Goal: Task Accomplishment & Management: Complete application form

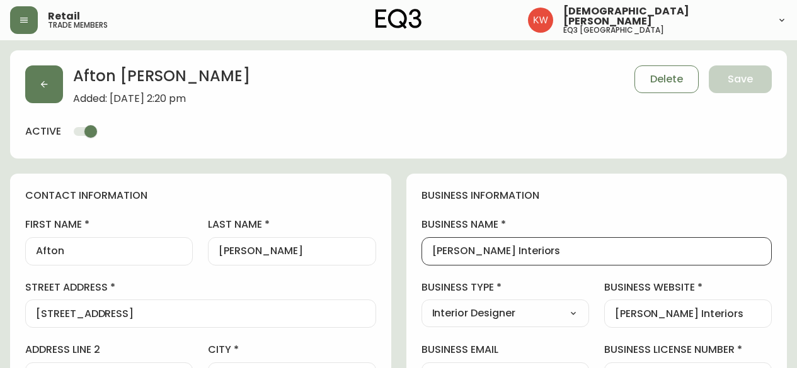
select select "AB"
select select "CA"
select select "CA_EN"
select select "Other"
select select "Interior Designer"
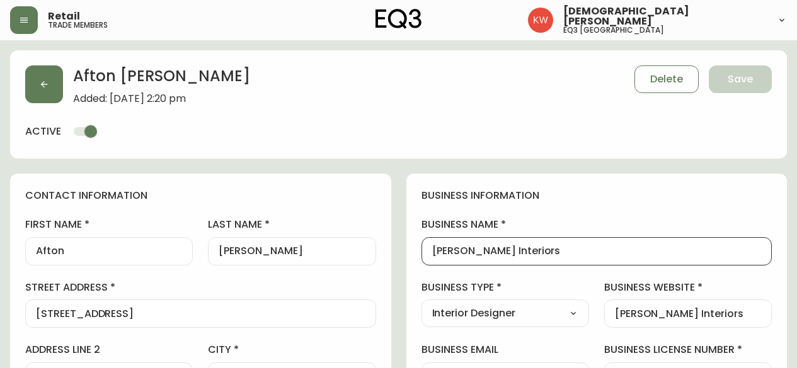
select select "cjw10z96m00006gs08l3o91tv"
select select "false"
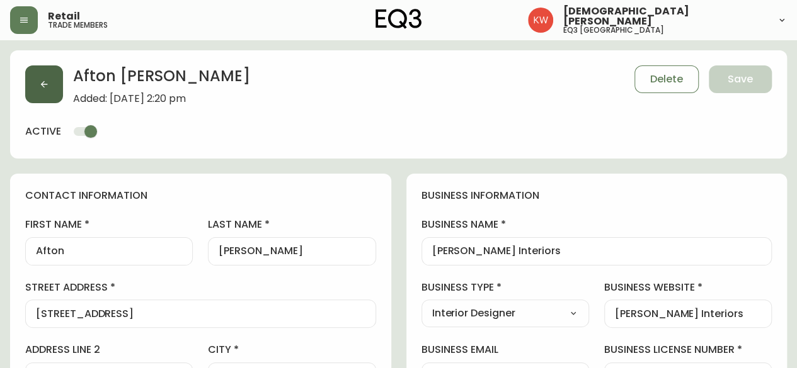
click at [42, 89] on icon "button" at bounding box center [44, 84] width 10 height 10
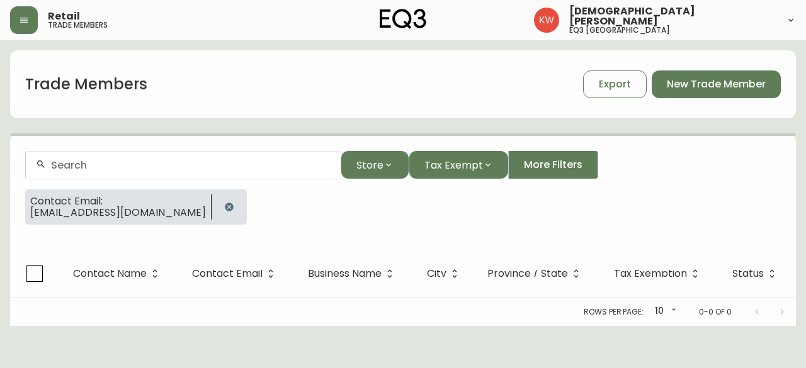
drag, startPoint x: 214, startPoint y: 206, endPoint x: 190, endPoint y: 184, distance: 32.5
click at [224, 206] on icon "button" at bounding box center [229, 207] width 10 height 10
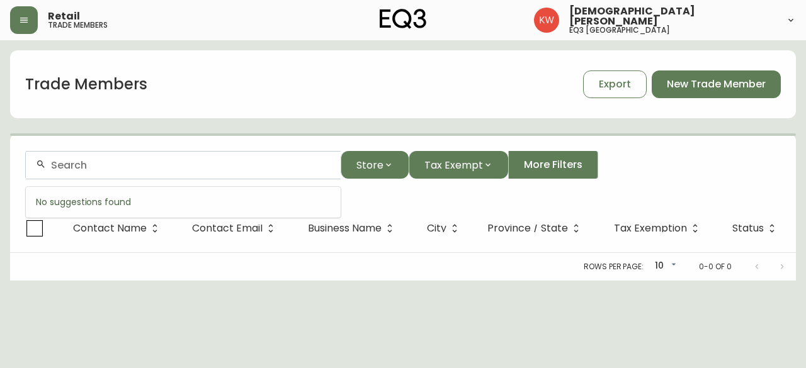
click at [174, 162] on input "text" at bounding box center [191, 165] width 280 height 12
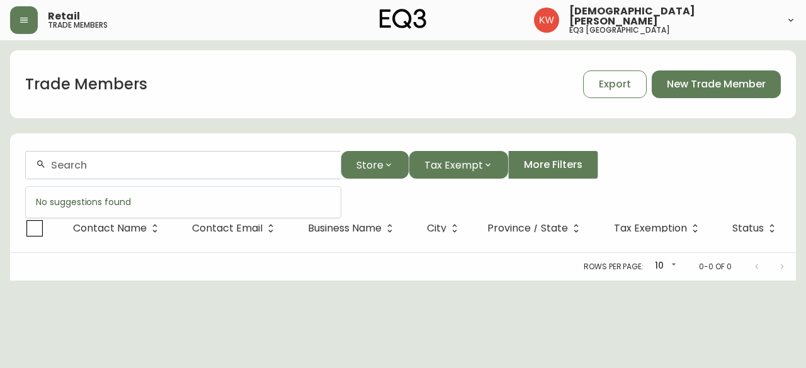
paste input "kbernbaum@shaw.ca"
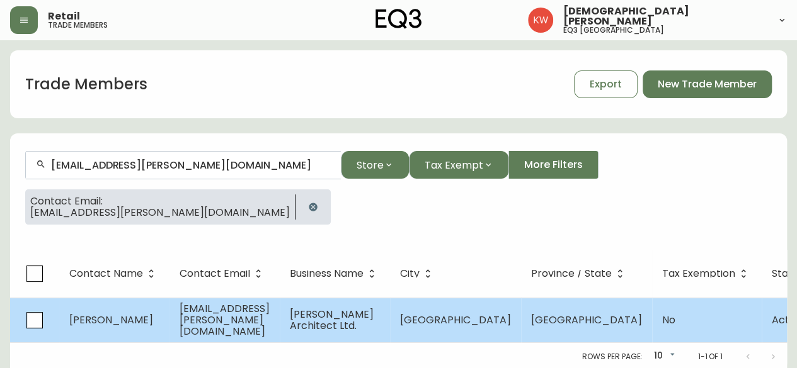
type input "kbernbaum@shaw.ca"
click at [215, 310] on td "kbernbaum@shaw.ca" at bounding box center [224, 320] width 110 height 45
select select "AB"
select select "CA"
select select "CA_EN"
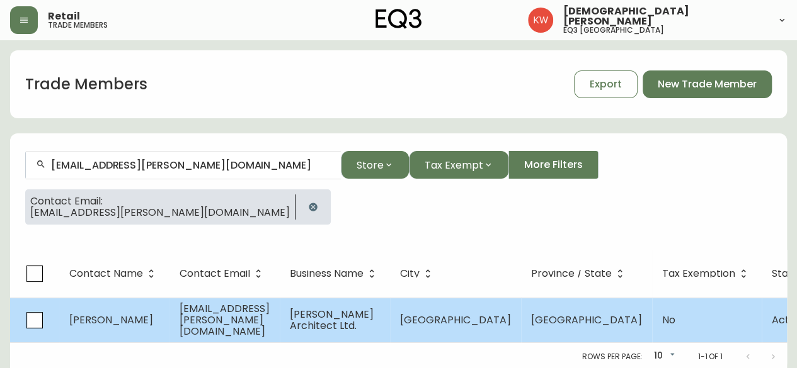
select select "Outreach from a Trade Rep"
select select "Architect"
select select "false"
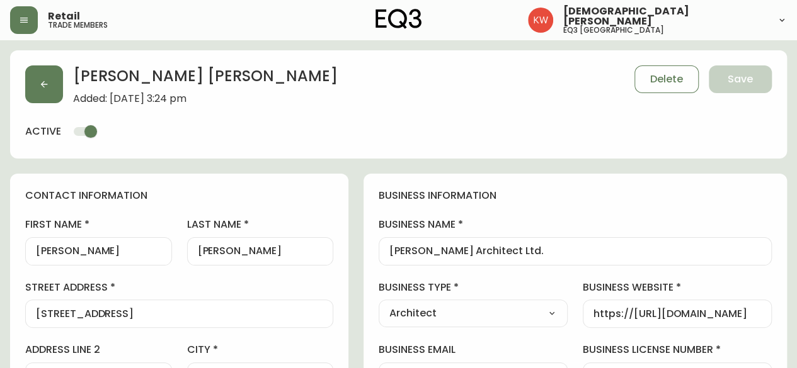
type input "EQ3 [GEOGRAPHIC_DATA]"
select select "cjw10z96m00006gs08l3o91tv"
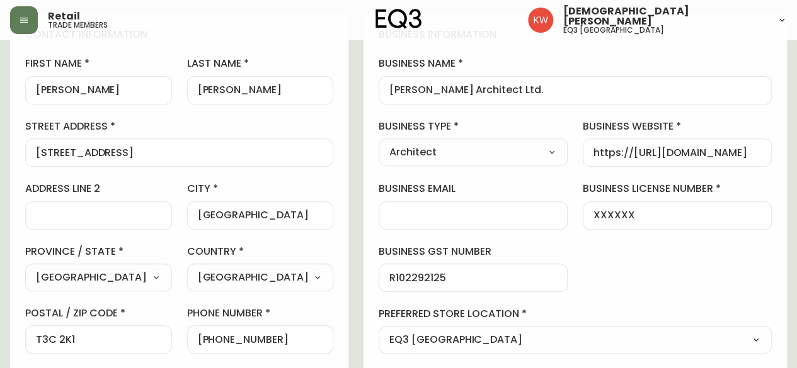
scroll to position [252, 0]
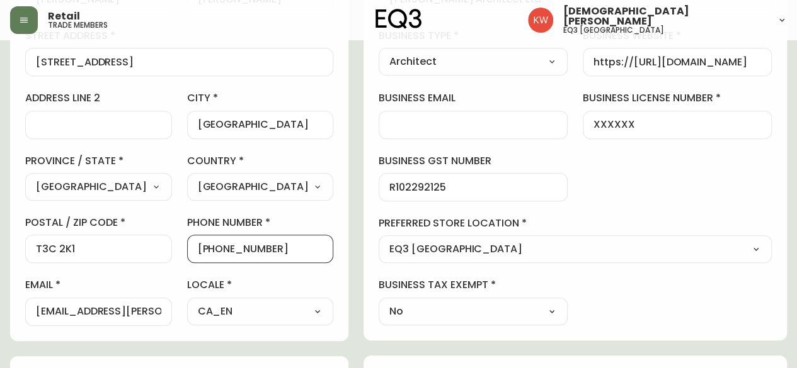
drag, startPoint x: 301, startPoint y: 249, endPoint x: 232, endPoint y: 249, distance: 69.3
click at [232, 249] on input "+14039986580" at bounding box center [260, 249] width 125 height 12
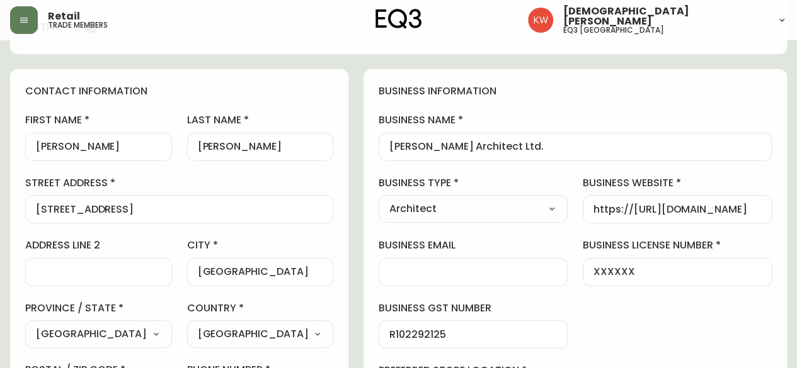
scroll to position [0, 0]
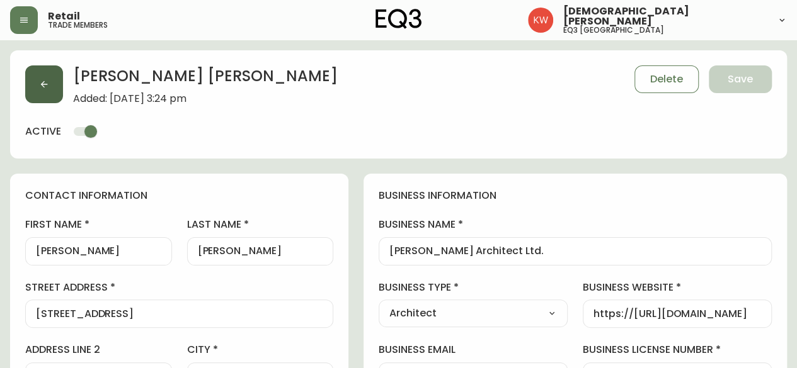
click at [50, 84] on button "button" at bounding box center [44, 84] width 38 height 38
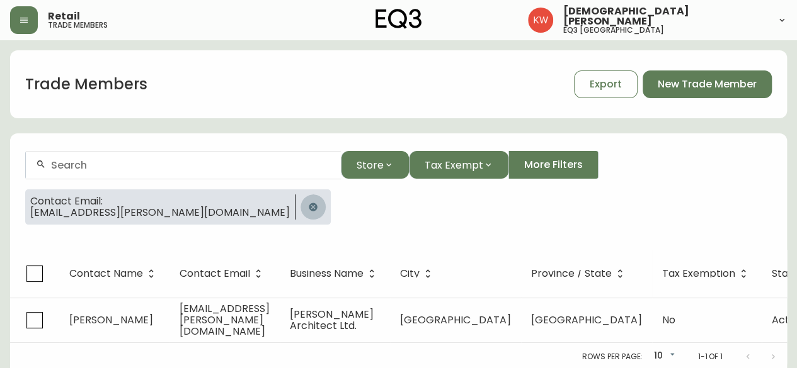
click at [309, 207] on icon "button" at bounding box center [313, 207] width 8 height 8
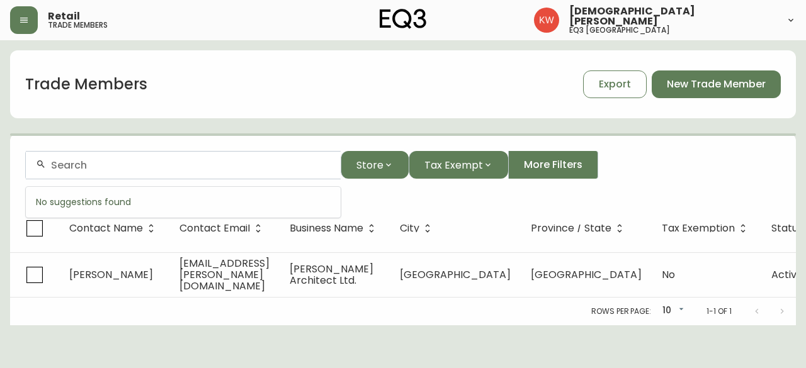
click at [176, 166] on input "text" at bounding box center [191, 165] width 280 height 12
paste input "[GEOGRAPHIC_DATA]"
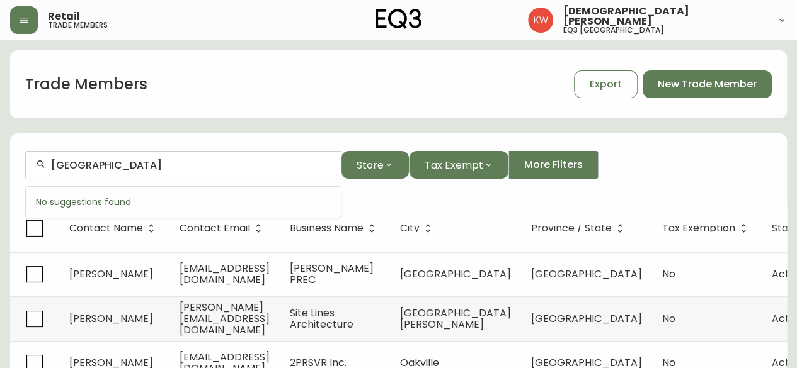
drag, startPoint x: 179, startPoint y: 166, endPoint x: 29, endPoint y: 164, distance: 149.9
click at [29, 164] on div "[GEOGRAPHIC_DATA]" at bounding box center [183, 165] width 315 height 28
paste input "kiara.mcquaker@ucalgary.ca"
drag, startPoint x: 233, startPoint y: 165, endPoint x: 3, endPoint y: 193, distance: 231.6
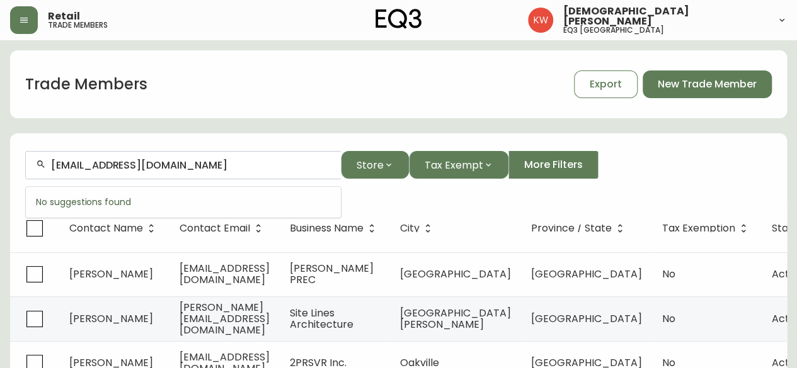
click at [230, 160] on input "kiara.mcquaker@ucalgary.ca" at bounding box center [191, 165] width 280 height 12
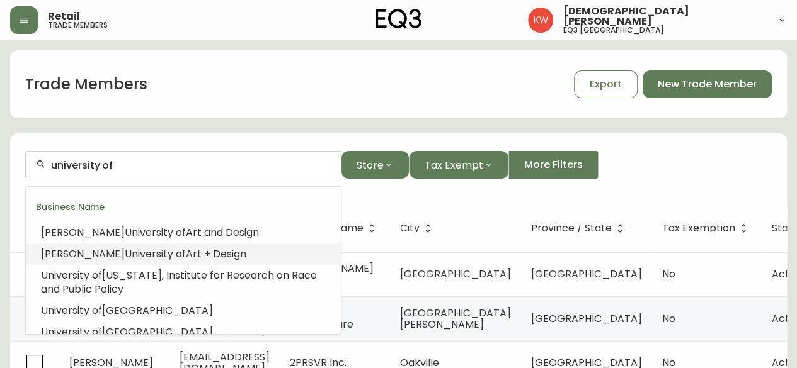
scroll to position [13, 0]
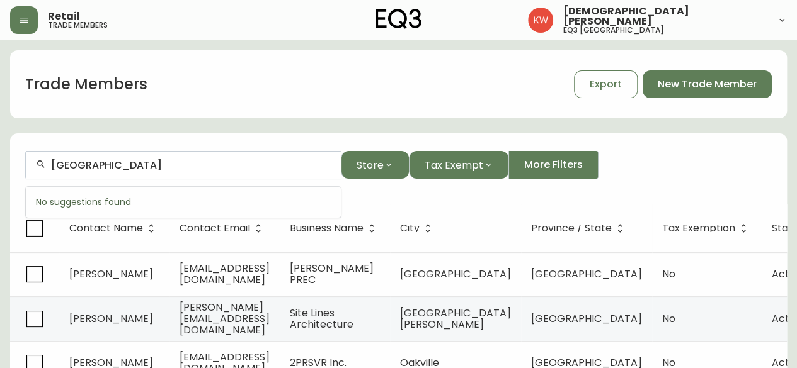
type input "university of calgary"
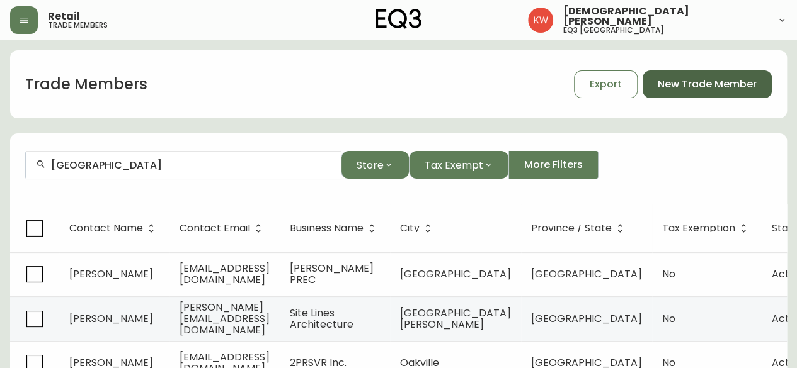
click at [738, 85] on span "New Trade Member" at bounding box center [706, 84] width 99 height 14
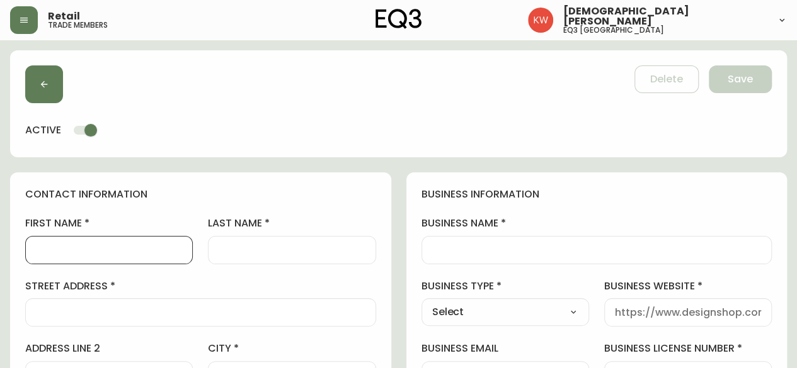
click at [111, 247] on input "first name" at bounding box center [109, 250] width 146 height 12
type input "Kiara"
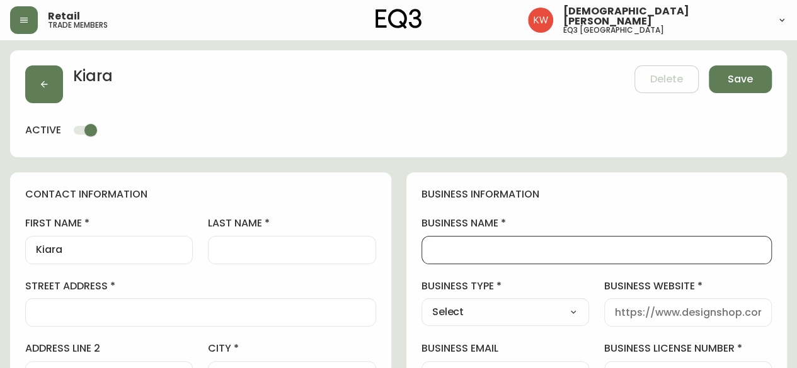
click at [474, 246] on input "business name" at bounding box center [596, 250] width 329 height 12
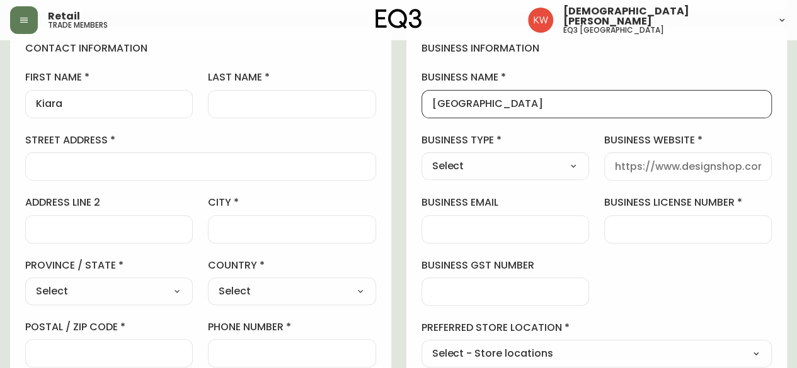
scroll to position [189, 0]
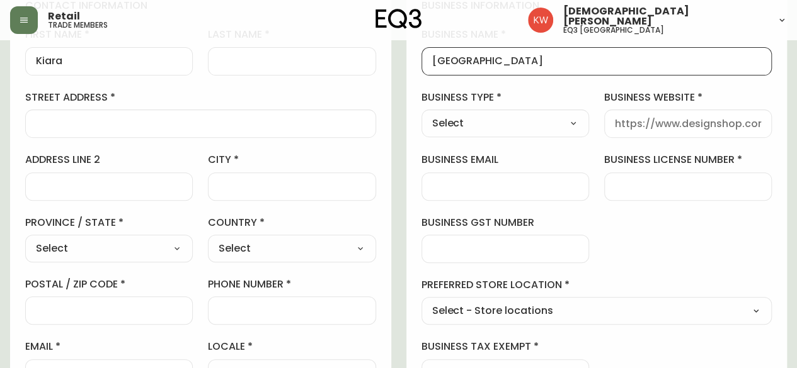
type input "University of Calgary"
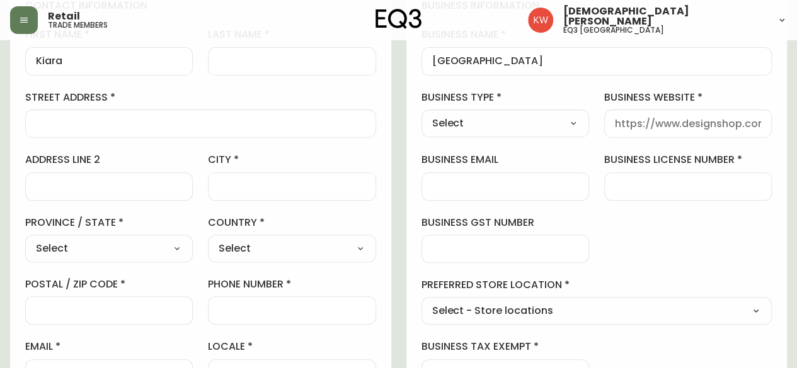
click at [555, 120] on select "Select Interior Designer Architect Home Builder Contractor Real Estate Agent Ho…" at bounding box center [504, 123] width 167 height 19
select select "Other"
click at [421, 114] on select "Select Interior Designer Architect Home Builder Contractor Real Estate Agent Ho…" at bounding box center [504, 123] width 167 height 19
type input "Other"
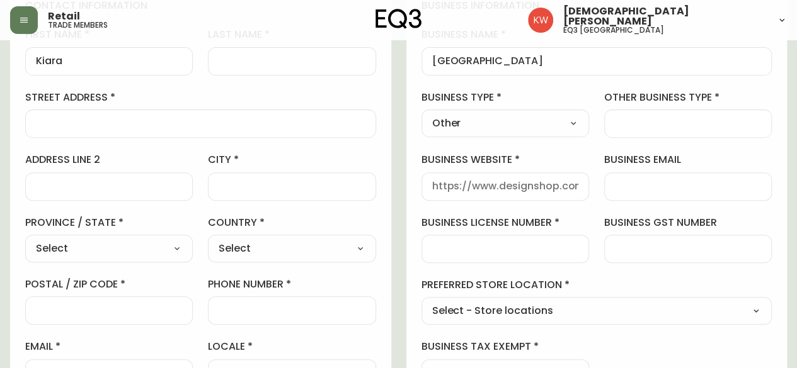
click at [631, 120] on input "other business type" at bounding box center [688, 124] width 146 height 12
type input "e"
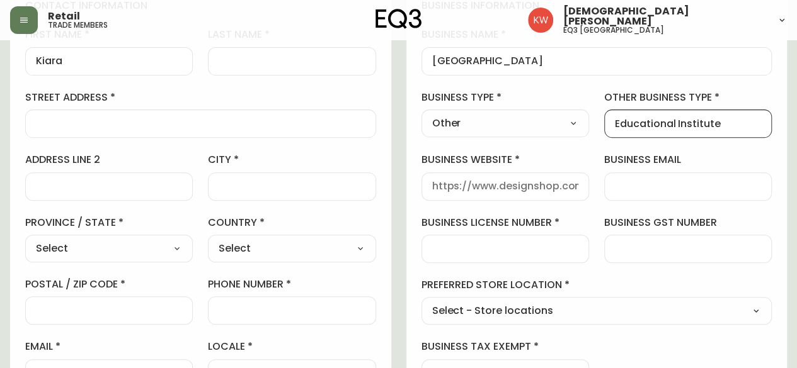
type input "Educational Institute"
click at [547, 246] on input "business license number" at bounding box center [505, 249] width 146 height 12
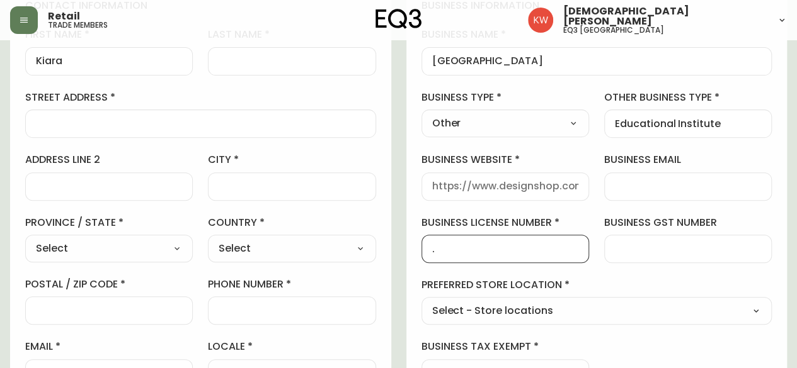
type input "."
click at [720, 310] on select "Select - Store locations EQ3 Brossard EQ3 Burlington EQ3 Calgary EQ3 Laval - Le…" at bounding box center [596, 311] width 351 height 19
select select "cjw10z96m00006gs08l3o91tv"
click at [421, 302] on select "Select - Store locations EQ3 Brossard EQ3 Burlington EQ3 Calgary EQ3 Laval - Le…" at bounding box center [596, 311] width 351 height 19
type input "EQ3 [GEOGRAPHIC_DATA]"
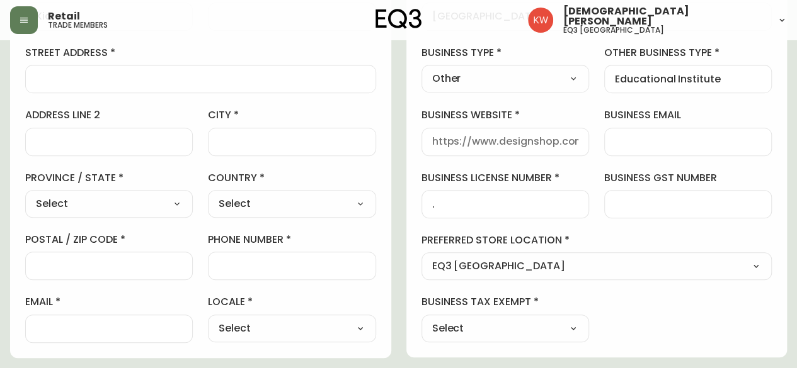
scroll to position [252, 0]
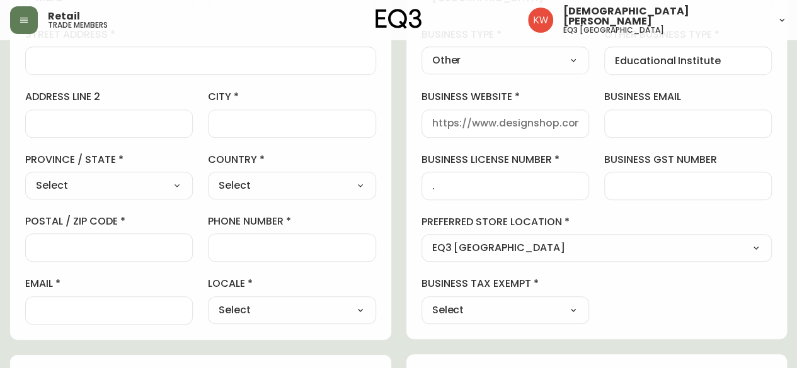
click at [468, 309] on select "Select Yes No" at bounding box center [504, 310] width 167 height 19
select select "false"
click at [421, 301] on select "Select Yes No" at bounding box center [504, 310] width 167 height 19
type input "No"
click at [300, 315] on select "Select CA_EN CA_FR US_EN" at bounding box center [291, 310] width 167 height 19
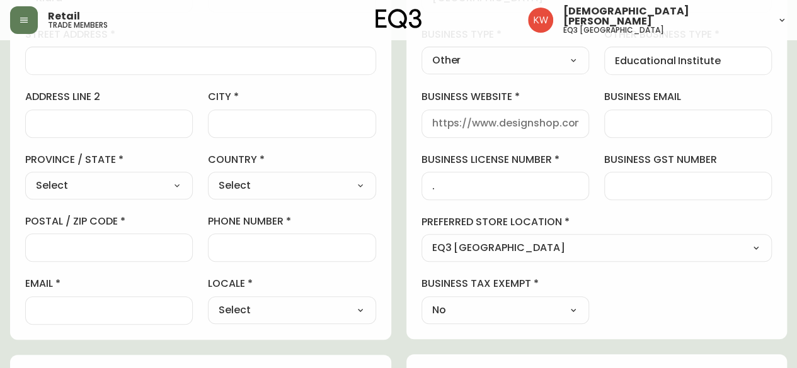
select select "CA_EN"
click at [208, 301] on select "Select CA_EN CA_FR US_EN" at bounding box center [291, 310] width 167 height 19
type input "CA_EN"
click at [82, 305] on input "email" at bounding box center [109, 311] width 146 height 12
paste input "kiara.mcquaker@ucalgary.ca"
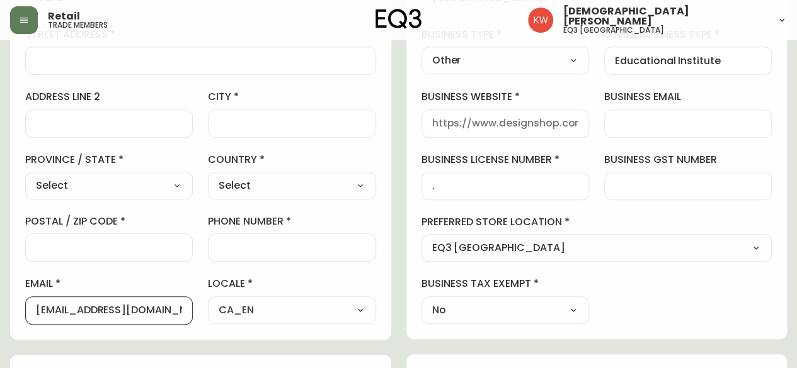
scroll to position [0, 4]
type input "kiara.mcquaker@ucalgary.ca"
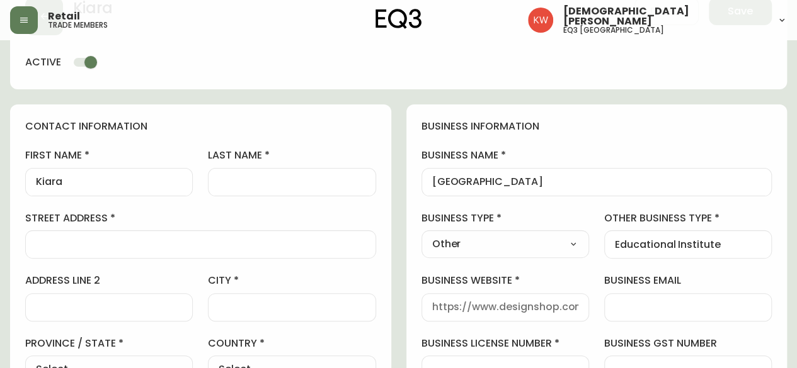
scroll to position [63, 0]
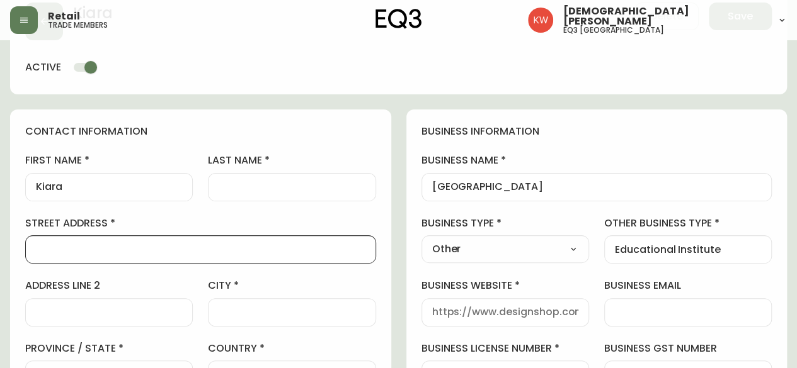
click at [84, 244] on input "street address" at bounding box center [200, 250] width 329 height 12
paste input "2500 University Dr NW, Calgary"
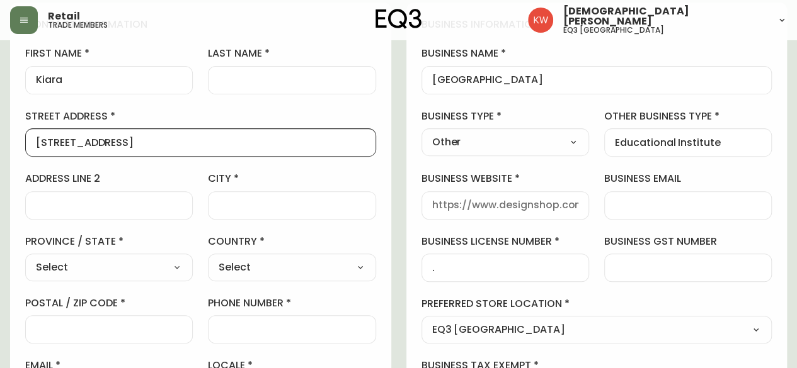
scroll to position [189, 0]
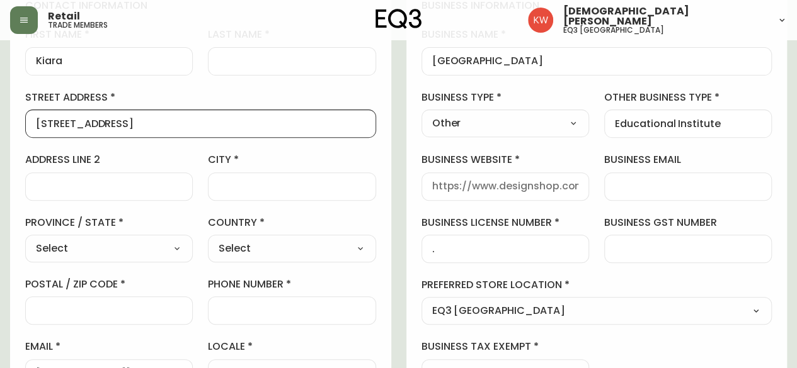
drag, startPoint x: 192, startPoint y: 125, endPoint x: 145, endPoint y: 122, distance: 47.3
click at [145, 122] on input "2500 University Dr NW, Calgary" at bounding box center [200, 124] width 329 height 12
type input "2500 University Dr NW"
click at [275, 186] on input "city" at bounding box center [292, 187] width 146 height 12
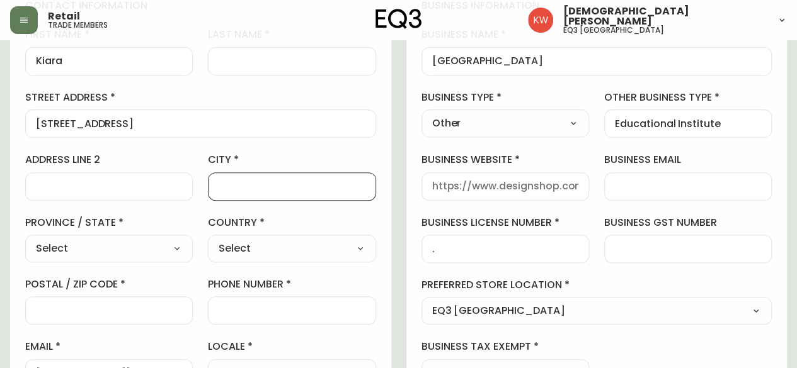
type input "[GEOGRAPHIC_DATA]"
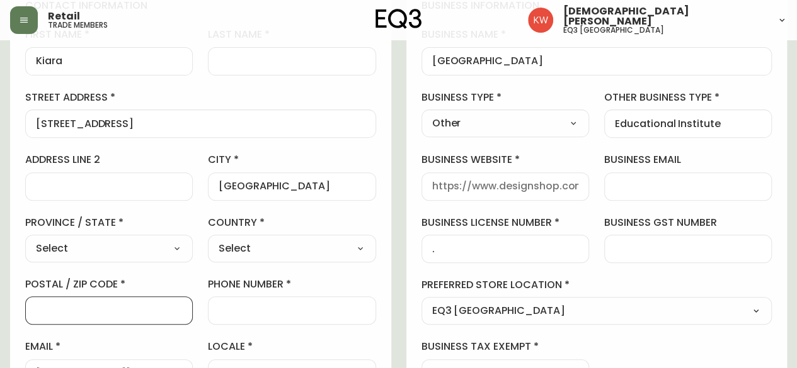
click at [82, 310] on input "postal / zip code" at bounding box center [109, 311] width 146 height 12
paste input "T2N 1N4"
type input "T2N 1N4"
click at [278, 251] on select "Select Canada United States" at bounding box center [291, 248] width 167 height 19
select select "CA"
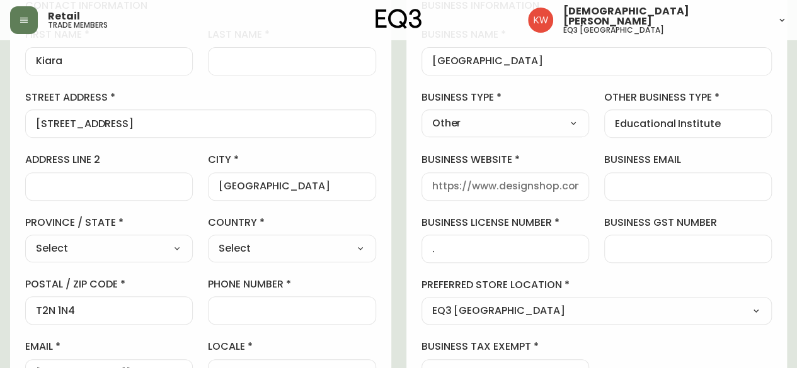
click at [208, 239] on select "Select Canada United States" at bounding box center [291, 248] width 167 height 19
type input "[GEOGRAPHIC_DATA]"
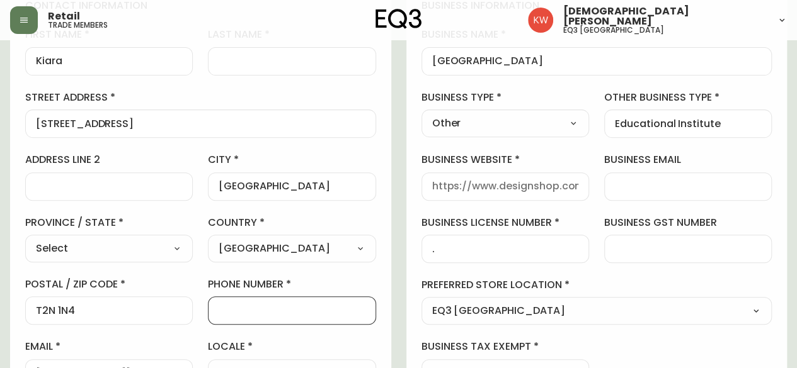
click at [236, 310] on input "phone number" at bounding box center [292, 311] width 146 height 12
type input "403-220-3804"
click at [375, 281] on label "phone number" at bounding box center [291, 285] width 167 height 14
click at [365, 305] on input "403-220-3804" at bounding box center [292, 311] width 146 height 12
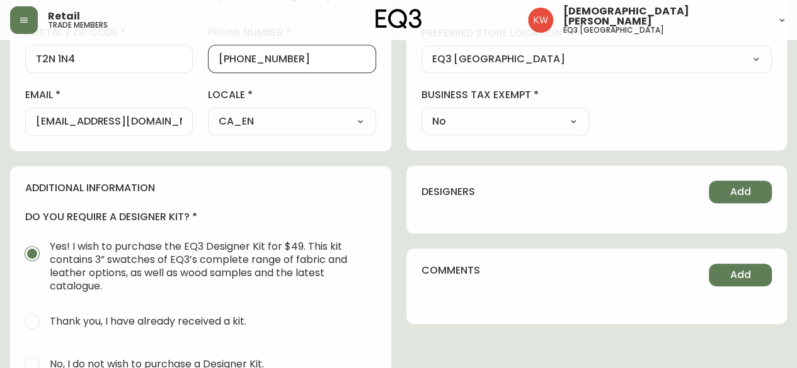
scroll to position [630, 0]
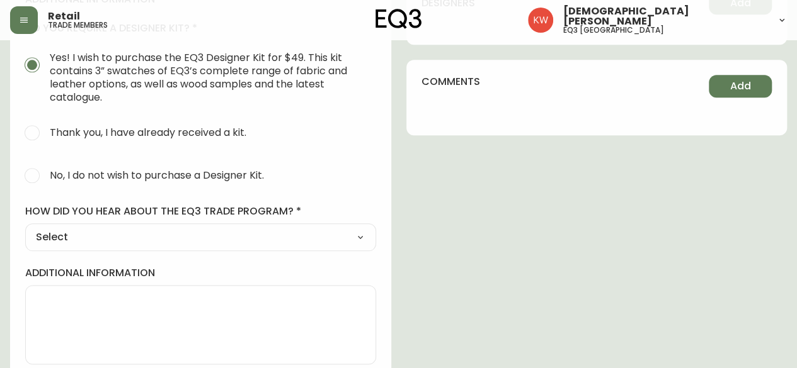
click at [33, 173] on input "No, I do not wish to purchase a Designer Kit." at bounding box center [32, 176] width 28 height 28
radio input "true"
radio input "false"
click at [202, 229] on select "Select Social Media Advertisement Trade Show Outreach from a Trade Rep Other" at bounding box center [200, 237] width 351 height 19
select select "Other"
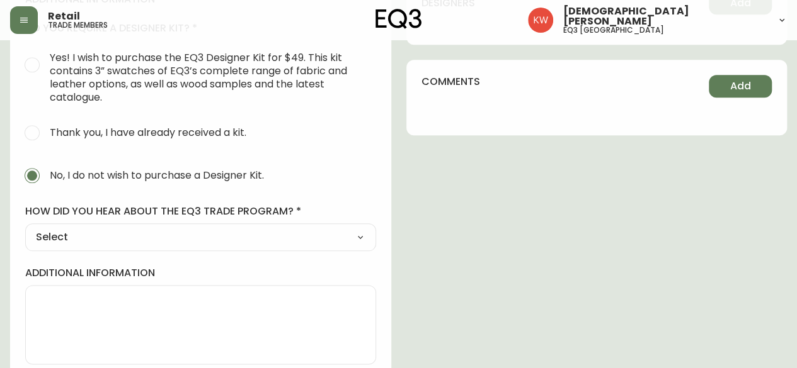
click at [25, 228] on select "Select Social Media Advertisement Trade Show Outreach from a Trade Rep Other" at bounding box center [200, 237] width 351 height 19
type input "Other"
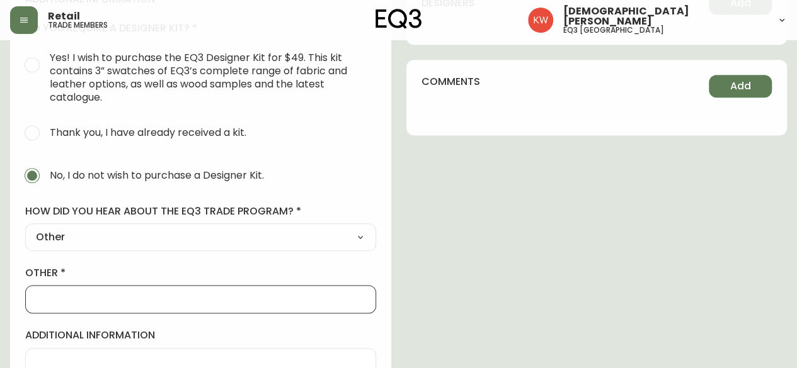
click at [100, 297] on input "other" at bounding box center [200, 299] width 329 height 12
type input "Existing Trade"
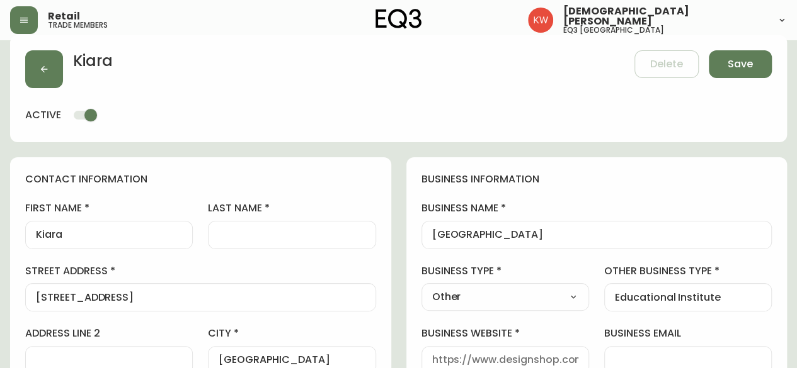
scroll to position [0, 0]
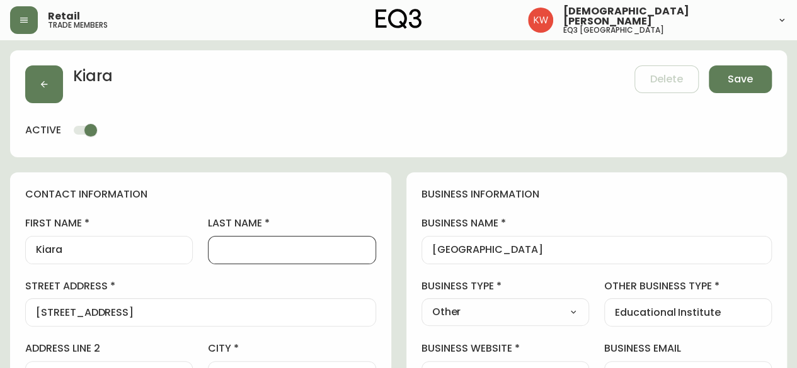
click at [314, 251] on input "last name" at bounding box center [292, 250] width 146 height 12
type input "MacDonald"
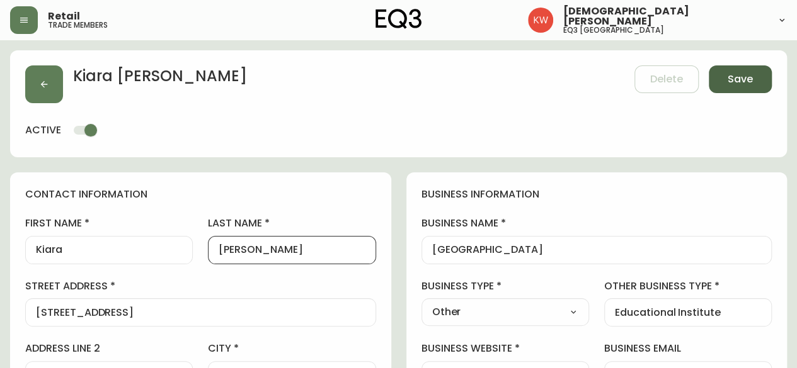
click at [741, 80] on span "Save" at bounding box center [739, 79] width 25 height 14
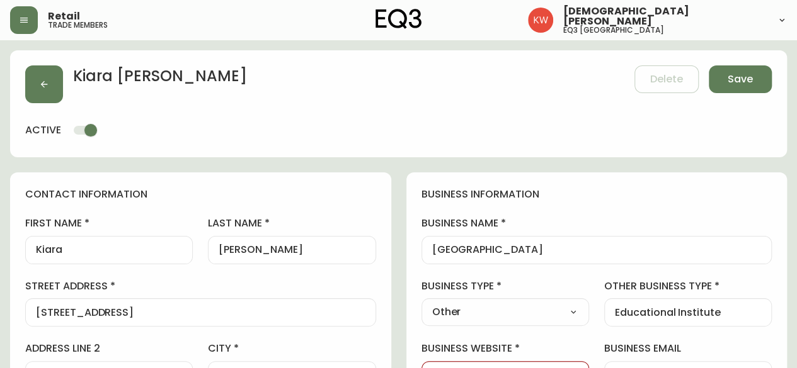
click at [713, 190] on h4 "business information" at bounding box center [596, 195] width 351 height 14
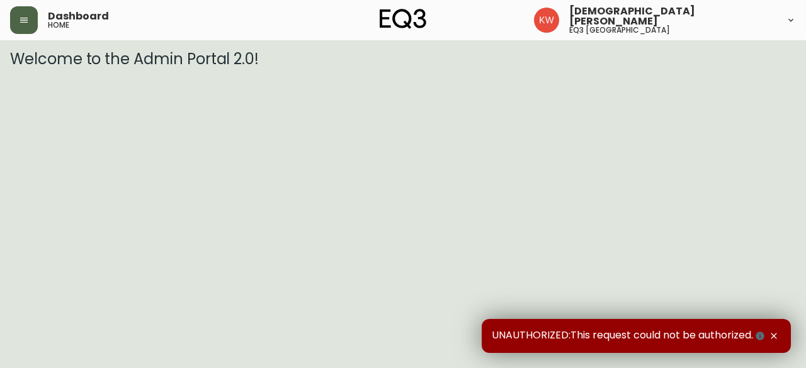
click at [24, 25] on button "button" at bounding box center [24, 20] width 28 height 28
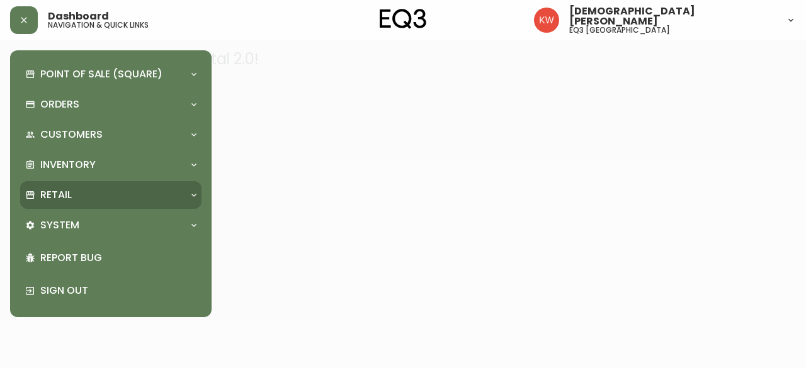
click at [193, 194] on icon at bounding box center [194, 195] width 10 height 10
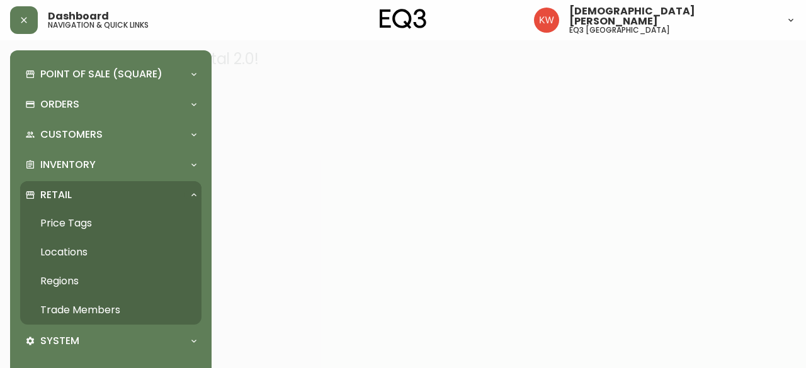
click at [90, 314] on link "Trade Members" at bounding box center [110, 310] width 181 height 29
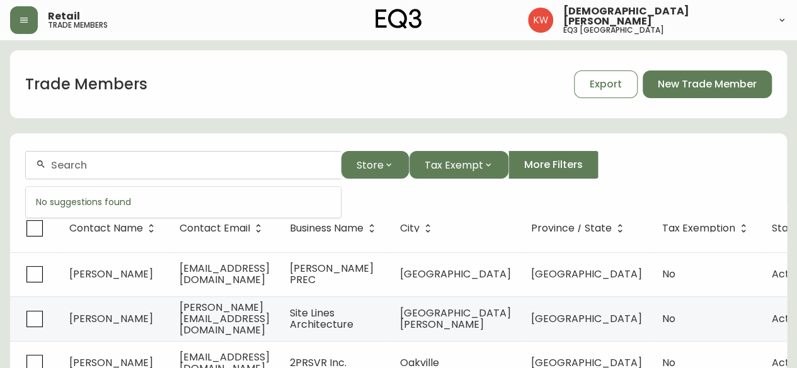
click at [169, 167] on input "text" at bounding box center [191, 165] width 280 height 12
paste input "amanda.wisniewski@qualico.com"
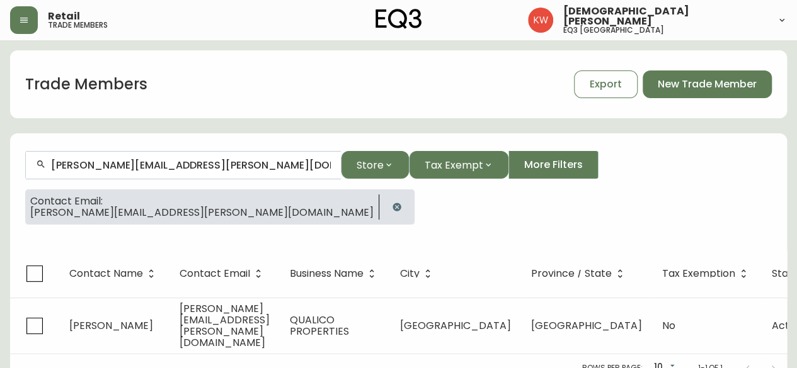
type input "amanda.wisniewski@qualico.com"
click at [392, 209] on icon "button" at bounding box center [396, 207] width 8 height 8
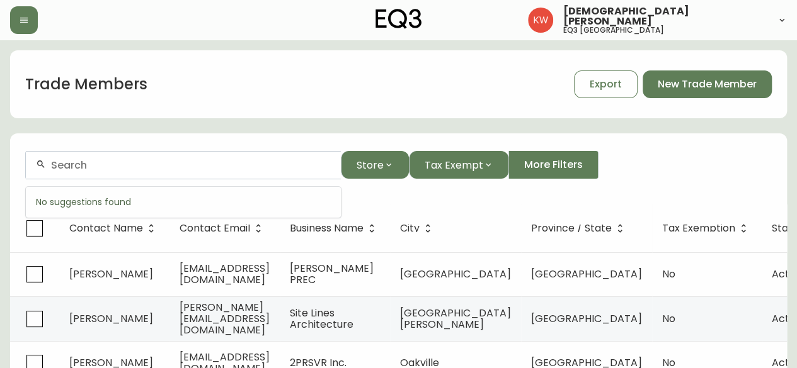
click at [98, 169] on input "text" at bounding box center [191, 165] width 280 height 12
drag, startPoint x: 188, startPoint y: 165, endPoint x: 42, endPoint y: 167, distance: 146.7
click at [42, 167] on div "[GEOGRAPHIC_DATA]" at bounding box center [183, 165] width 315 height 28
paste input "[PERSON_NAME][EMAIL_ADDRESS][PERSON_NAME][DOMAIN_NAME]"
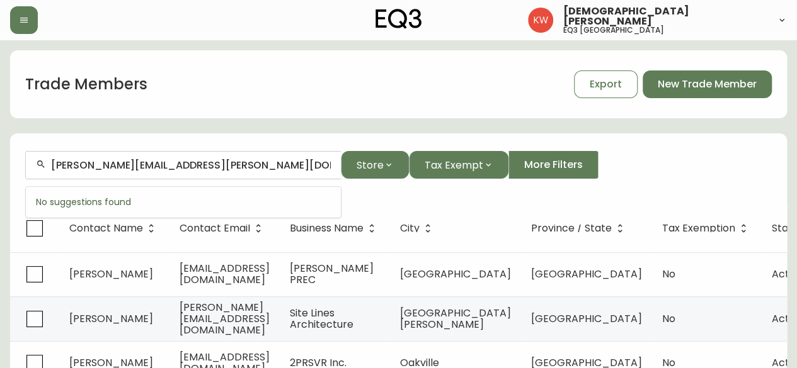
drag, startPoint x: 195, startPoint y: 169, endPoint x: 31, endPoint y: 171, distance: 163.1
click at [31, 171] on div "[PERSON_NAME][EMAIL_ADDRESS][PERSON_NAME][DOMAIN_NAME]" at bounding box center [183, 165] width 315 height 28
paste input "LB INTERIOR DESIGN INC"
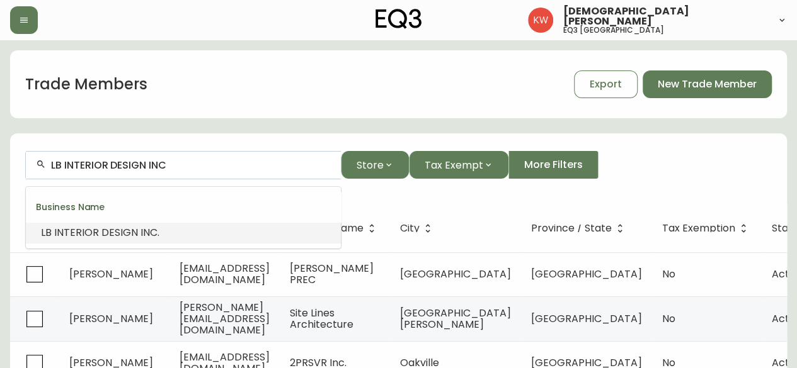
click at [131, 236] on span "DESIGN" at bounding box center [119, 232] width 37 height 14
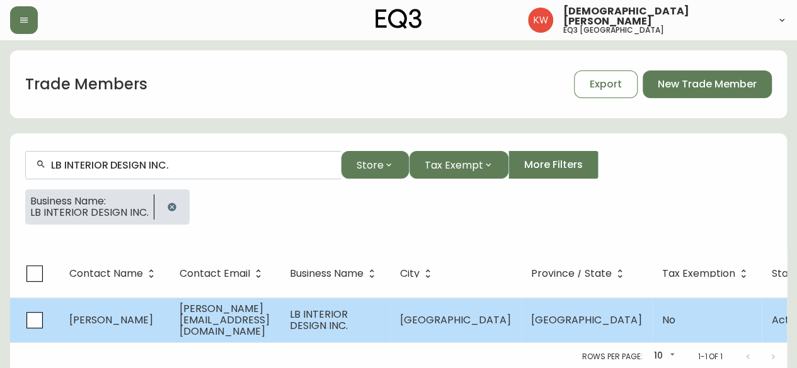
type input "LB INTERIOR DESIGN INC."
click at [268, 324] on td "[PERSON_NAME][EMAIL_ADDRESS][DOMAIN_NAME]" at bounding box center [224, 320] width 110 height 45
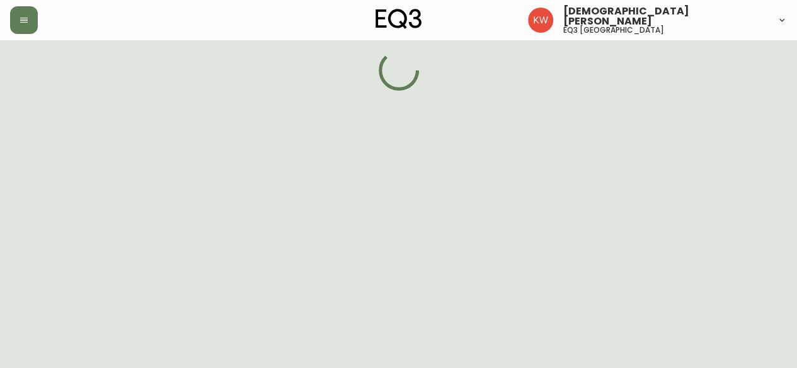
select select "AB"
select select "CA"
select select "CA_EN"
select select "Other"
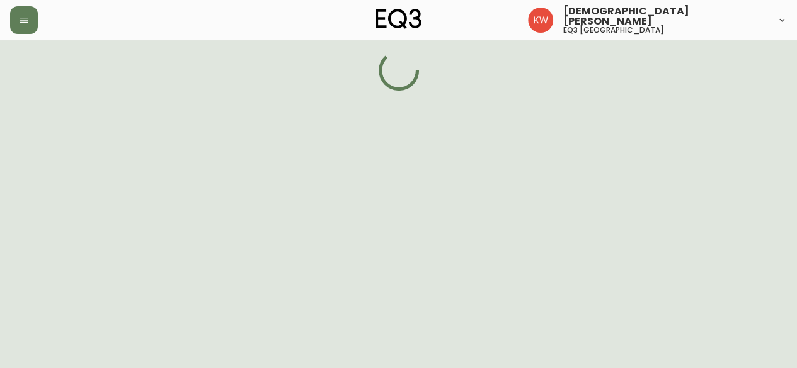
select select "false"
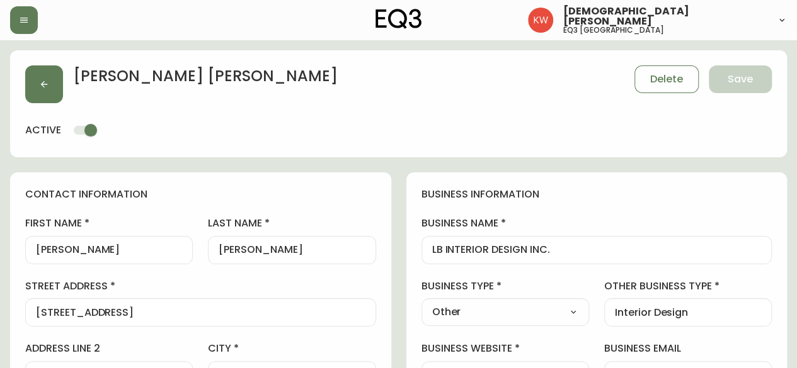
type input "EQ3 [GEOGRAPHIC_DATA]"
select select "cjw10z96m00006gs08l3o91tv"
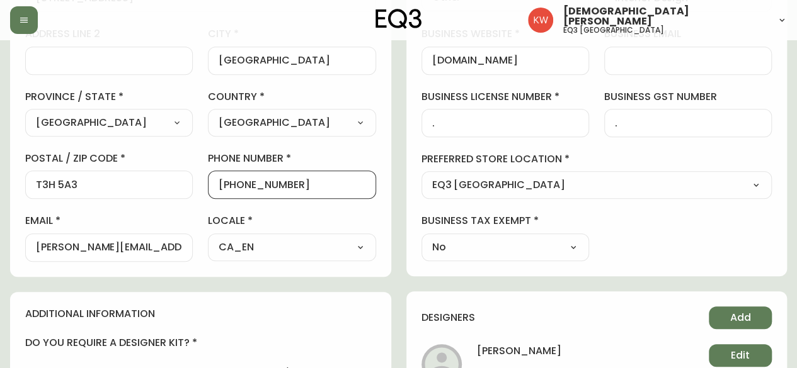
drag, startPoint x: 298, startPoint y: 187, endPoint x: 231, endPoint y: 190, distance: 67.4
click at [231, 190] on input "[PHONE_NUMBER]" at bounding box center [292, 185] width 146 height 12
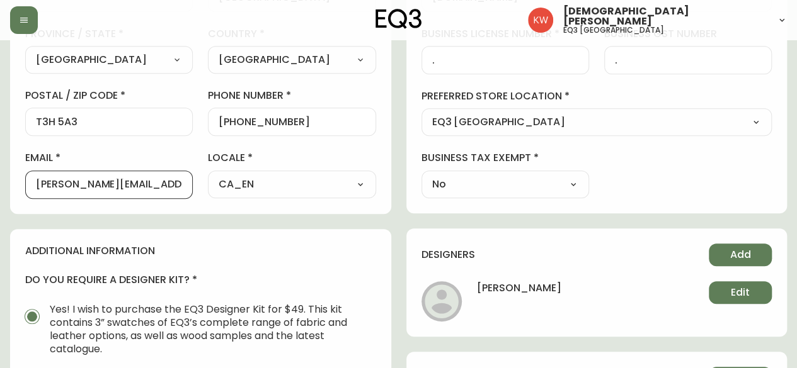
drag, startPoint x: 123, startPoint y: 182, endPoint x: 0, endPoint y: 194, distance: 124.0
click at [0, 194] on main "[PERSON_NAME] Delete Save active contact information first name [PERSON_NAME] l…" at bounding box center [398, 178] width 797 height 1032
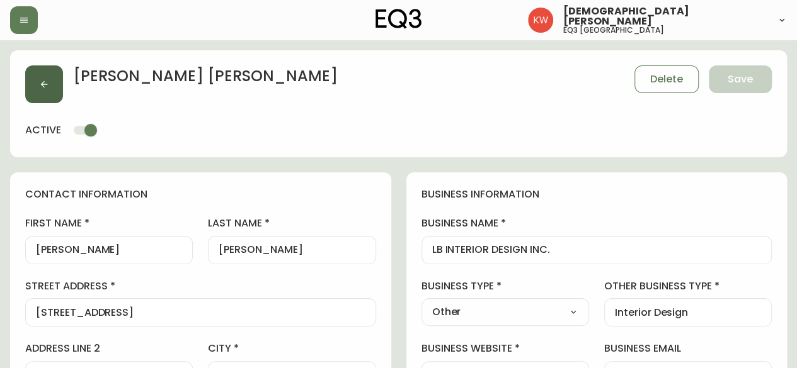
click at [37, 89] on button "button" at bounding box center [44, 84] width 38 height 38
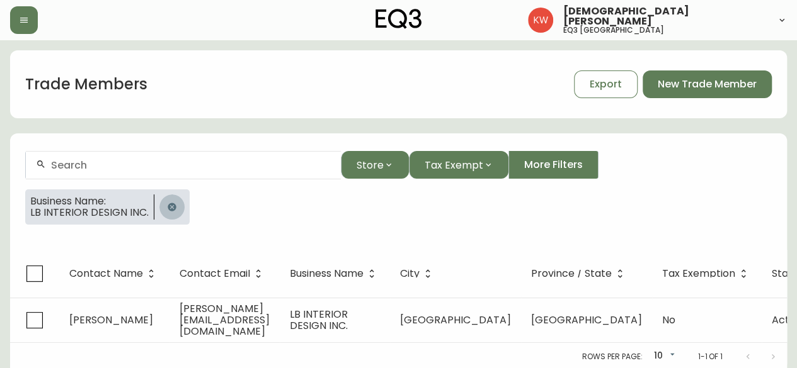
click at [171, 206] on icon "button" at bounding box center [172, 207] width 10 height 10
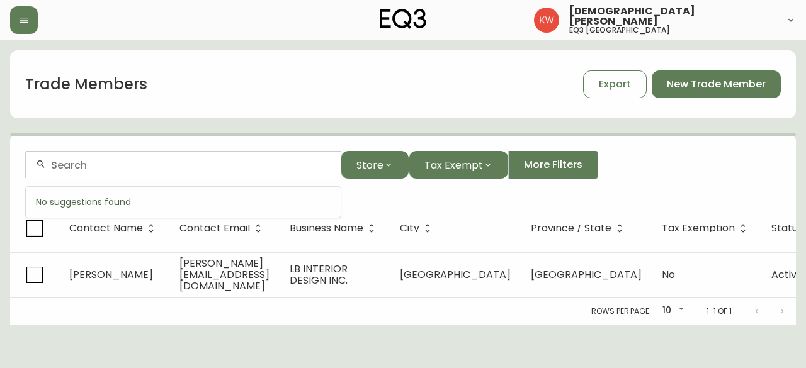
click at [157, 167] on input "text" at bounding box center [191, 165] width 280 height 12
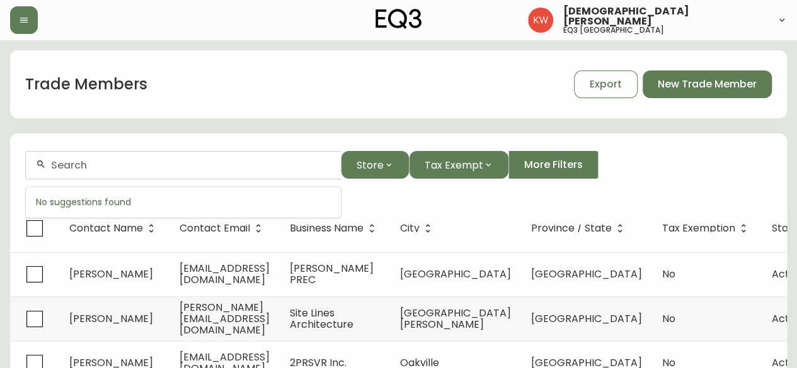
paste input "[EMAIL_ADDRESS][DOMAIN_NAME]"
drag, startPoint x: 186, startPoint y: 162, endPoint x: 26, endPoint y: 164, distance: 160.0
click at [26, 164] on div "[EMAIL_ADDRESS][DOMAIN_NAME]" at bounding box center [183, 165] width 315 height 28
paste input "GISELE@BRUCEBIRKLEINLAW"
drag, startPoint x: 230, startPoint y: 161, endPoint x: 0, endPoint y: 162, distance: 230.5
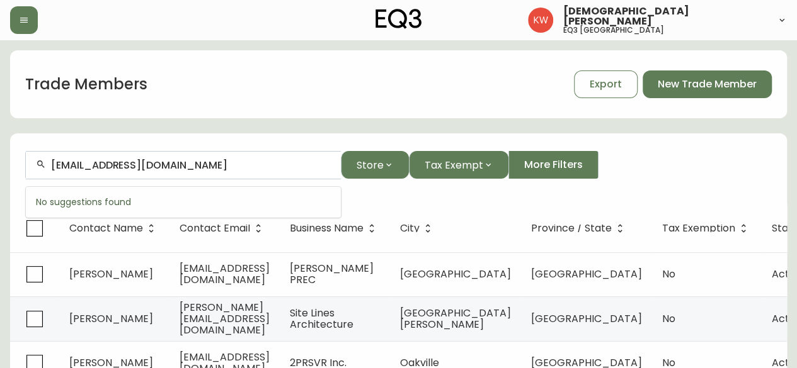
paste input "PREMISE DESIGN INC"
drag, startPoint x: 162, startPoint y: 167, endPoint x: 28, endPoint y: 148, distance: 136.1
click at [28, 148] on form "PREMISE DESIGN INC Store Tax Exempt More Filters" at bounding box center [398, 170] width 776 height 69
type input "[PERSON_NAME]"
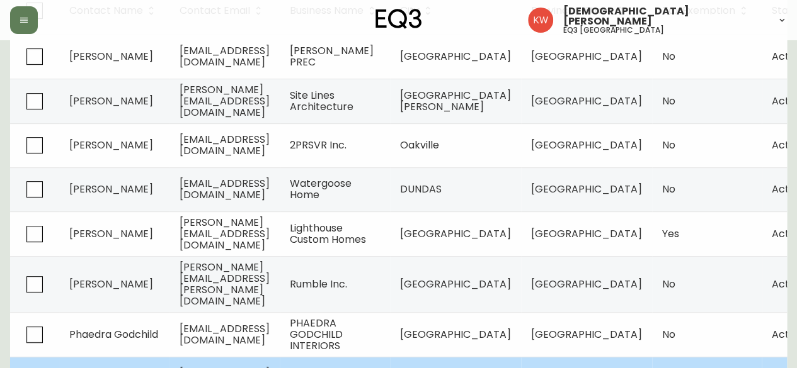
scroll to position [47, 0]
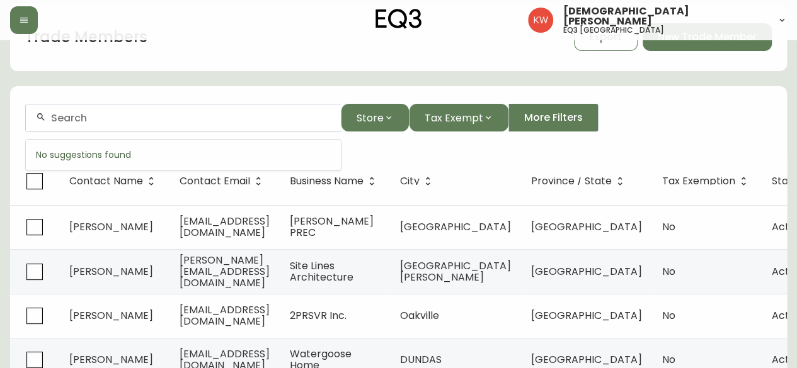
click at [145, 122] on input "text" at bounding box center [191, 118] width 280 height 12
paste input "OAAT DESIGN"
type input "OAAT DESIGN"
